Goal: Information Seeking & Learning: Learn about a topic

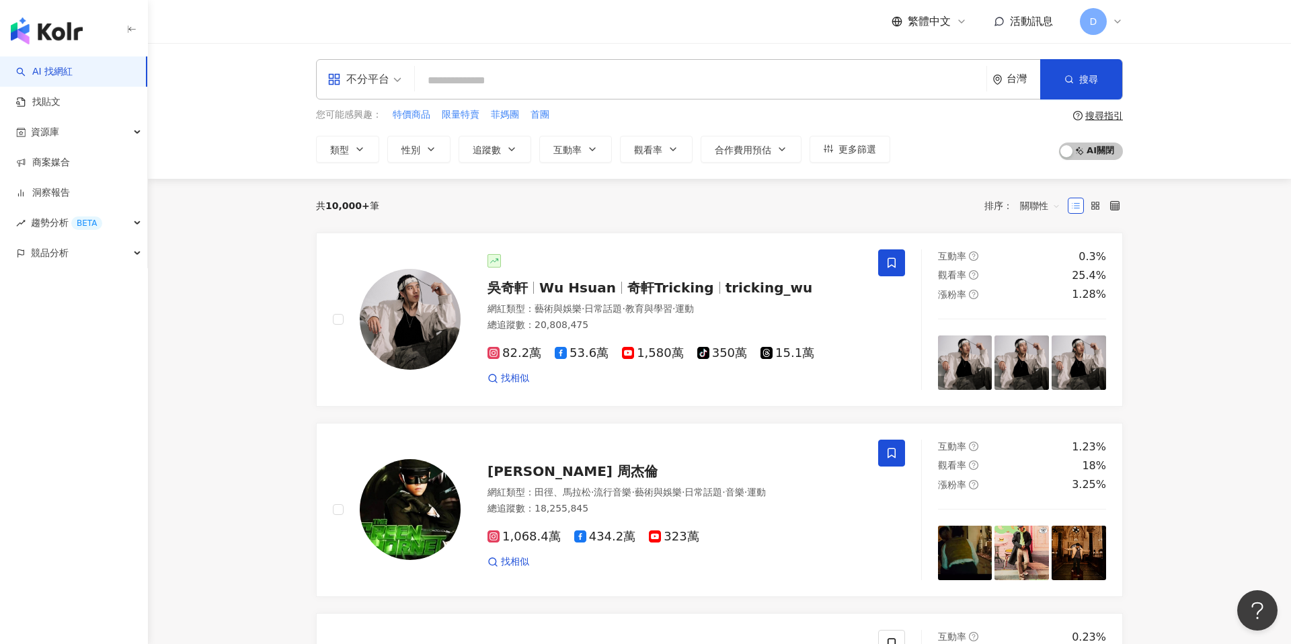
click at [935, 17] on span "繁體中文" at bounding box center [929, 21] width 43 height 15
click at [928, 88] on div "English" at bounding box center [935, 88] width 67 height 24
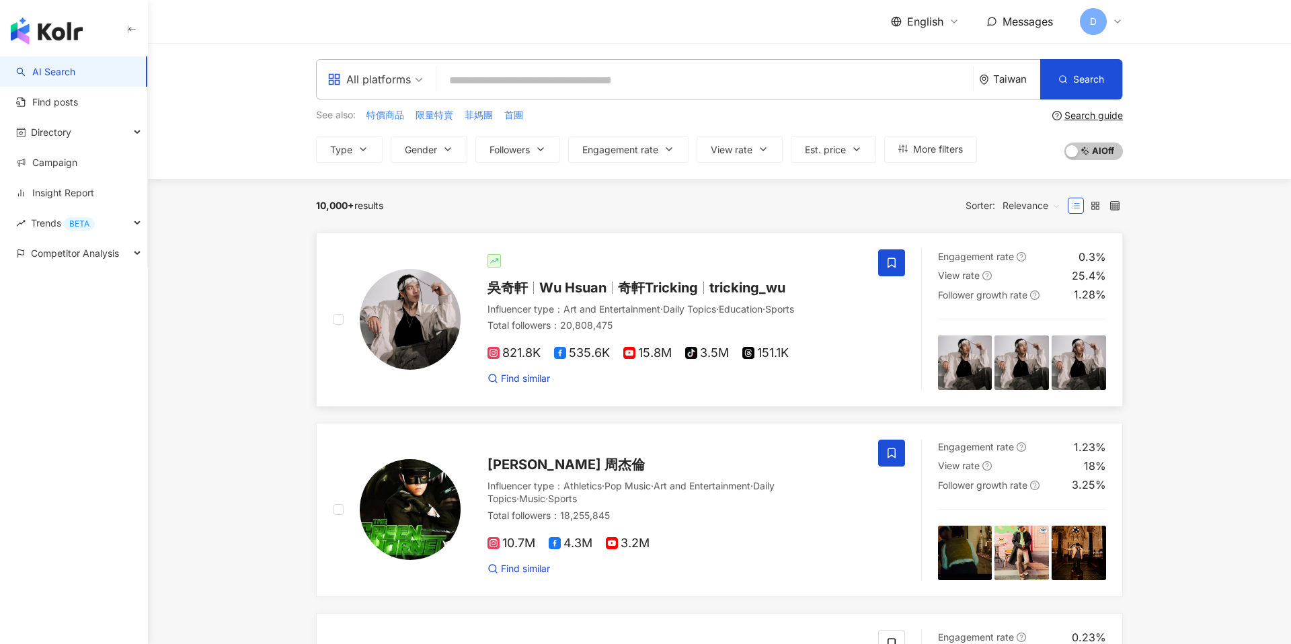
click at [534, 296] on div "[PERSON_NAME] 奇軒Tricking tricking_wu Influencer type ： Art and Entertainment · …" at bounding box center [661, 319] width 401 height 131
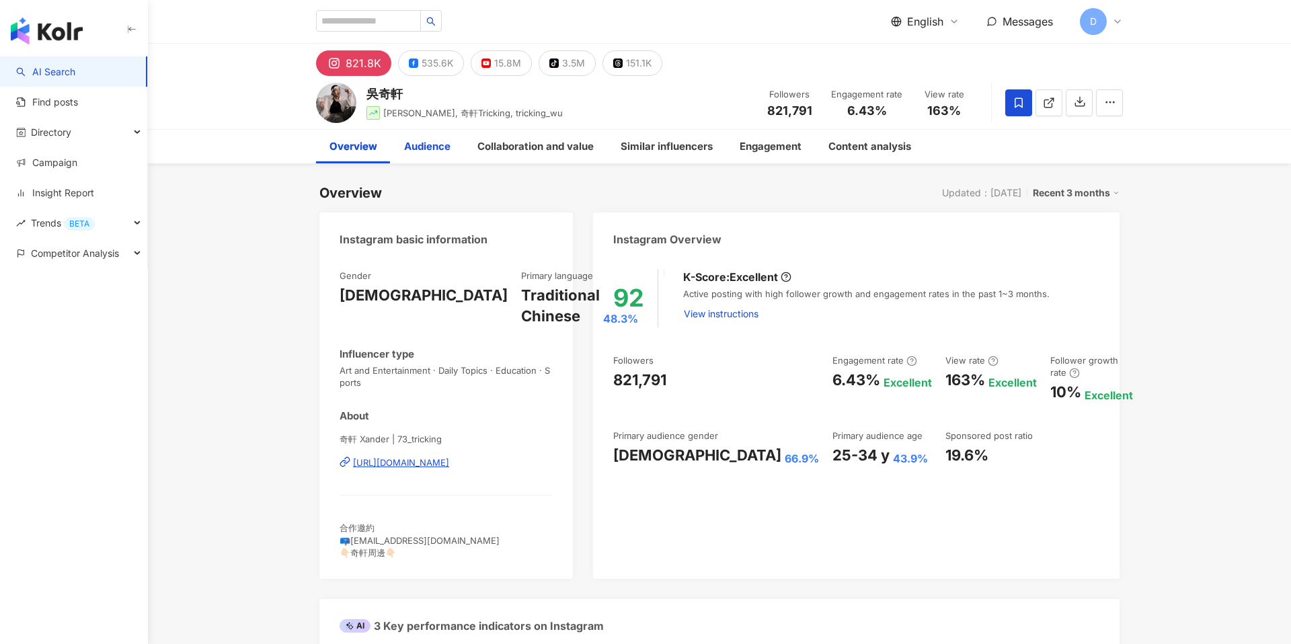
click at [442, 137] on div "Audience" at bounding box center [427, 147] width 73 height 34
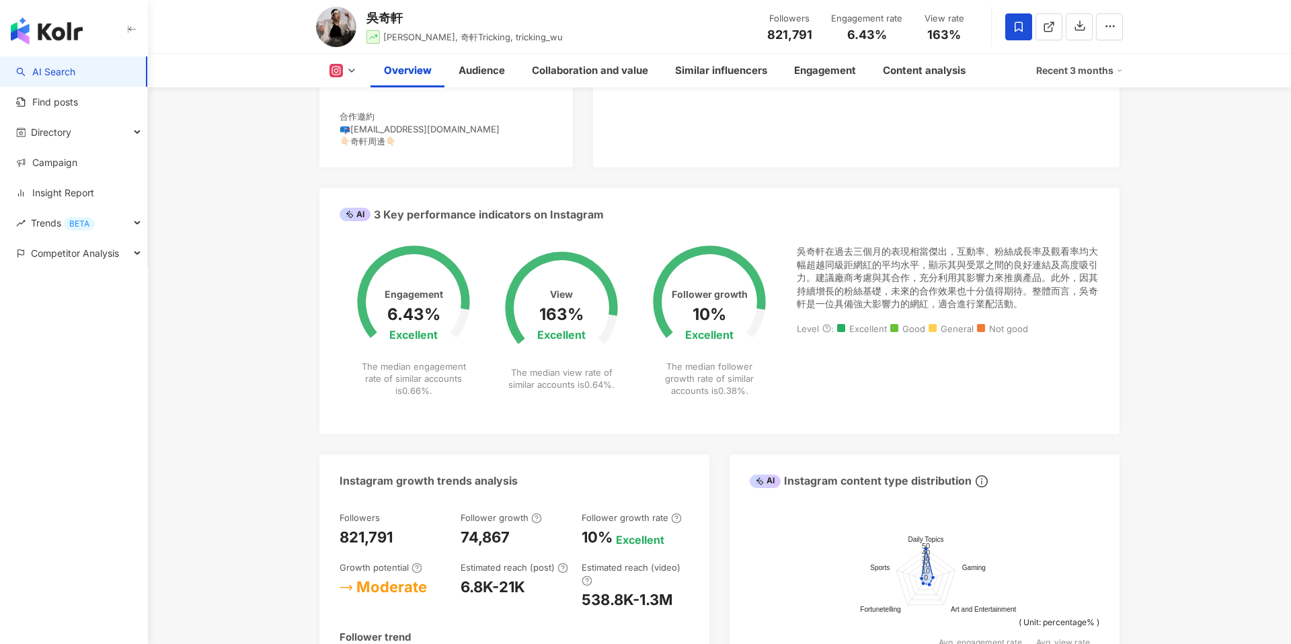
scroll to position [413, 0]
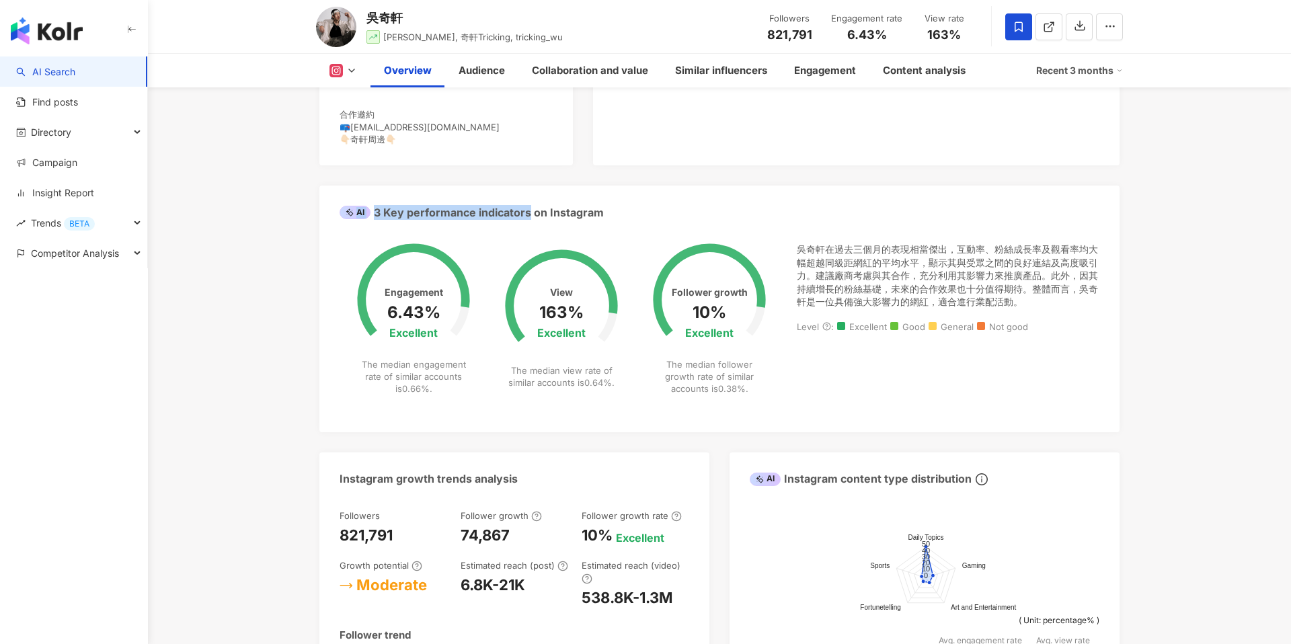
drag, startPoint x: 629, startPoint y: 208, endPoint x: 526, endPoint y: 206, distance: 102.2
click at [528, 206] on div "AI 3 Key performance indicators on Instagram" at bounding box center [719, 208] width 800 height 44
copy div "AI 3 Key performance indicators"
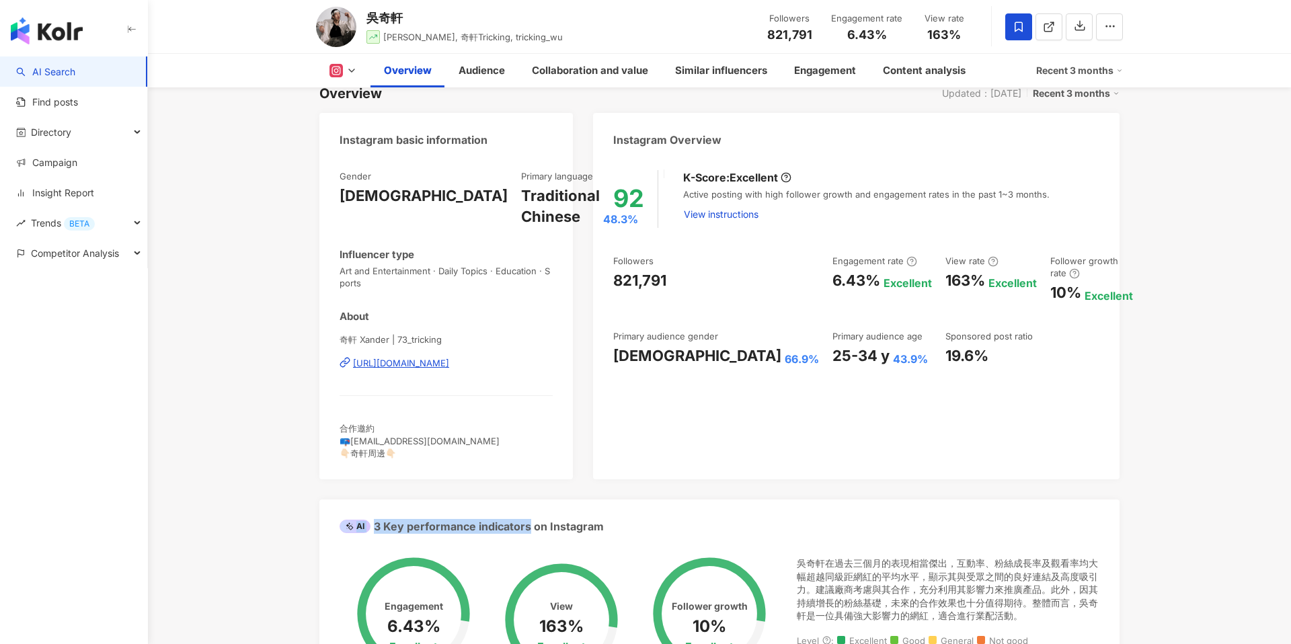
scroll to position [0, 0]
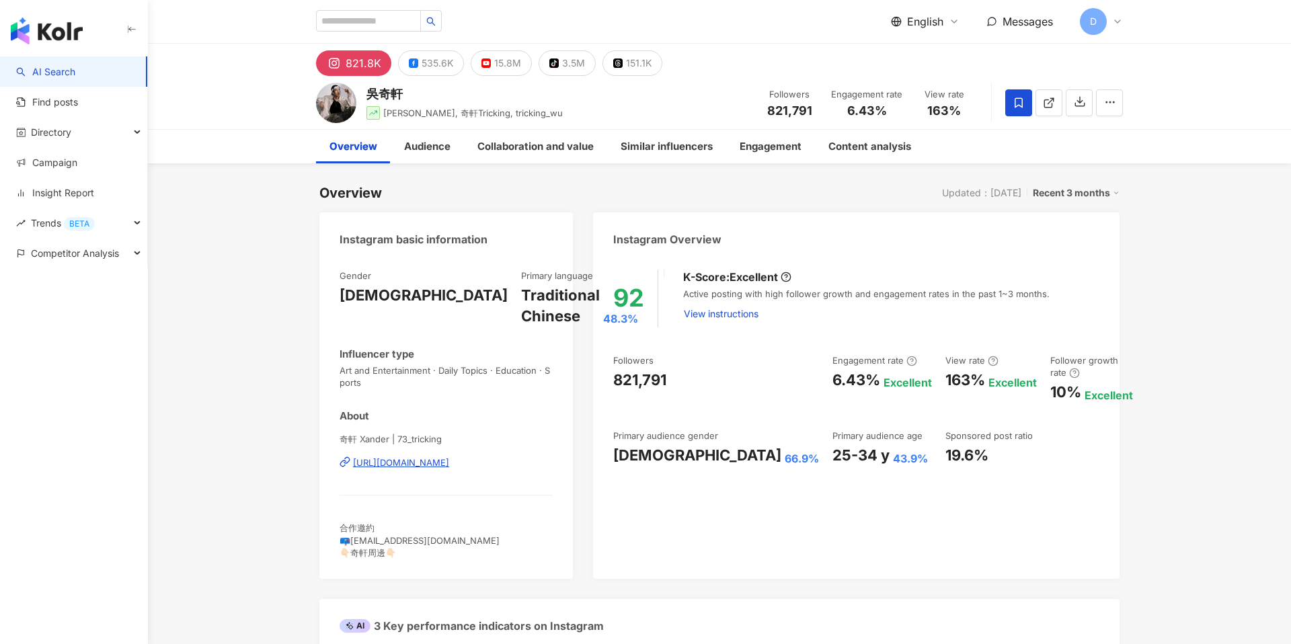
click at [684, 237] on div "Instagram Overview" at bounding box center [667, 239] width 108 height 15
copy div "Overview"
click at [832, 430] on div "Primary audience age" at bounding box center [877, 436] width 90 height 12
